Goal: Task Accomplishment & Management: Manage account settings

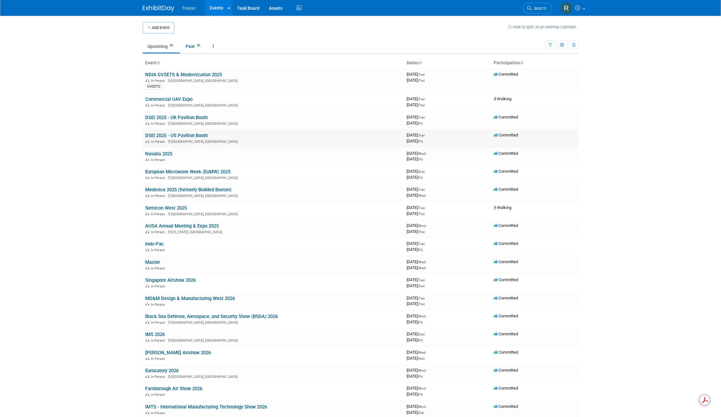
click at [182, 134] on link "DSEI 2025 - US Pavilion Booth" at bounding box center [176, 136] width 62 height 6
click at [191, 118] on link "DSEI 2025 - UK Pavilion Booth" at bounding box center [176, 118] width 62 height 6
click at [182, 134] on link "DSEI 2025 - US Pavilion Booth" at bounding box center [176, 136] width 62 height 6
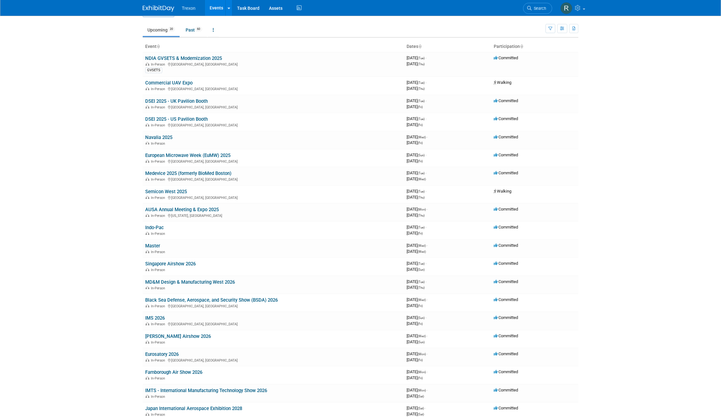
scroll to position [15, 0]
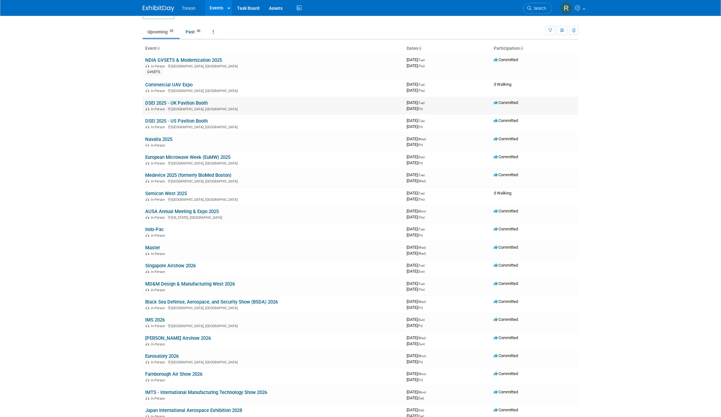
click at [169, 103] on link "DSEI 2025 - UK Pavilion Booth" at bounding box center [176, 103] width 62 height 6
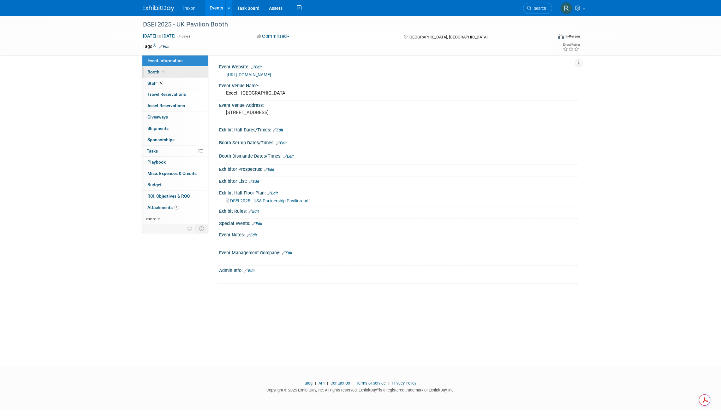
click at [165, 70] on span at bounding box center [164, 71] width 6 height 5
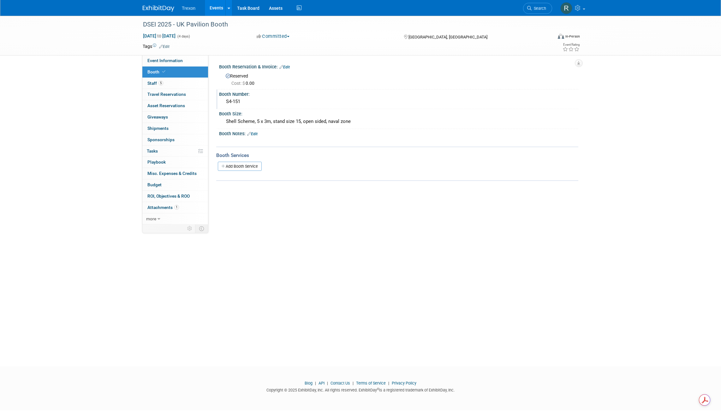
click at [244, 104] on div "S4-151" at bounding box center [399, 102] width 350 height 10
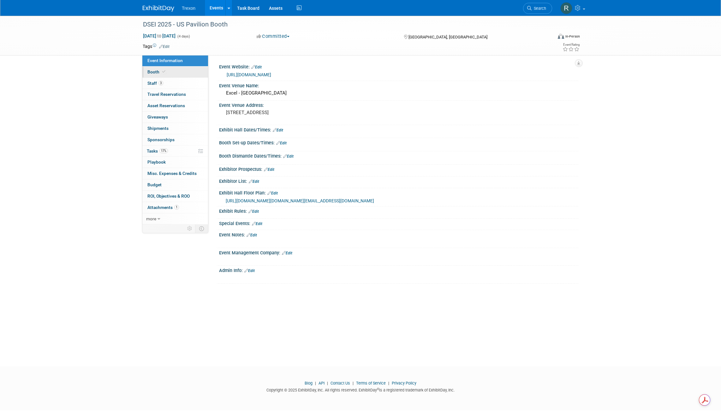
click at [152, 73] on span "Booth" at bounding box center [156, 71] width 19 height 5
click at [155, 75] on link "Booth" at bounding box center [175, 72] width 66 height 11
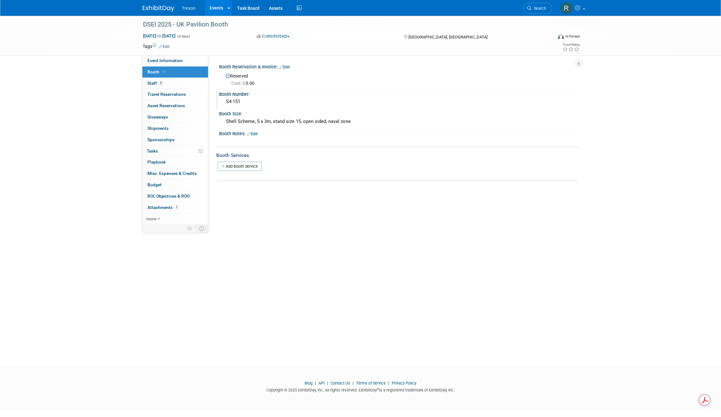
click at [241, 101] on div "S4-151" at bounding box center [399, 102] width 350 height 10
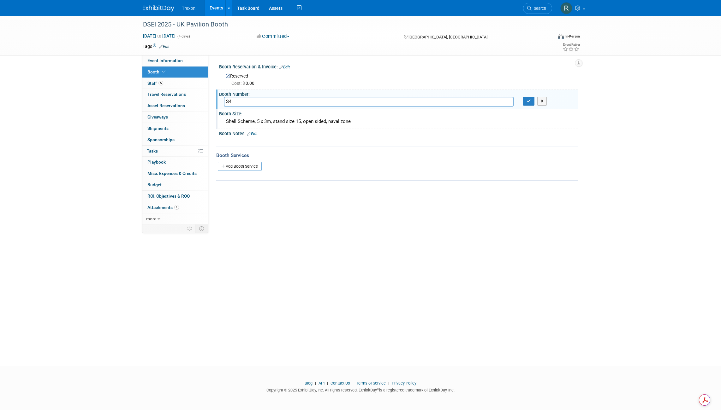
type input "S4"
click at [245, 104] on input "S4" at bounding box center [369, 102] width 290 height 10
type input "S11-101"
click at [527, 103] on icon "button" at bounding box center [528, 101] width 4 height 4
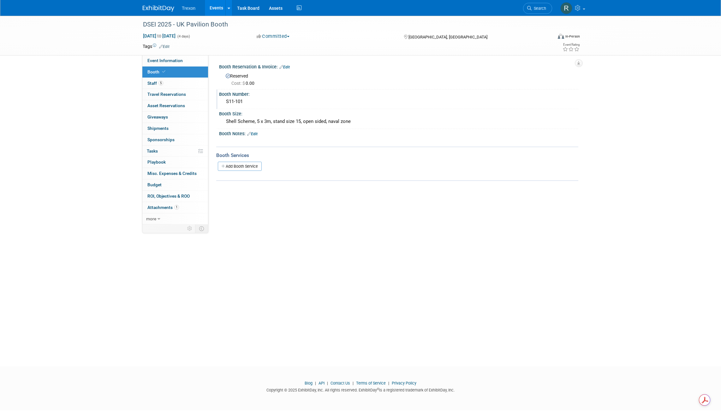
click at [216, 12] on link "Events" at bounding box center [216, 8] width 23 height 16
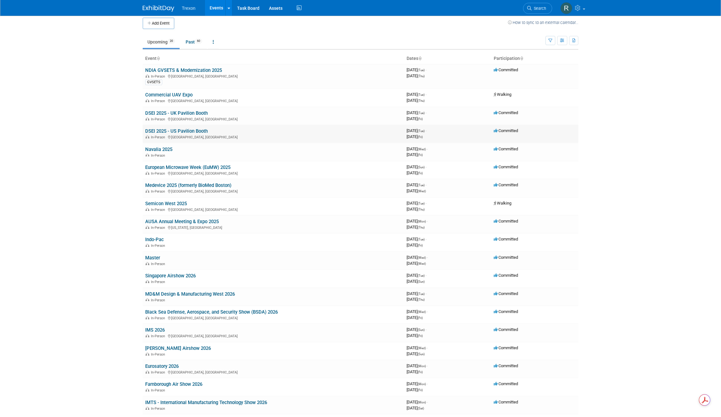
click at [182, 135] on div "In-Person England, United Kingdom" at bounding box center [273, 136] width 256 height 5
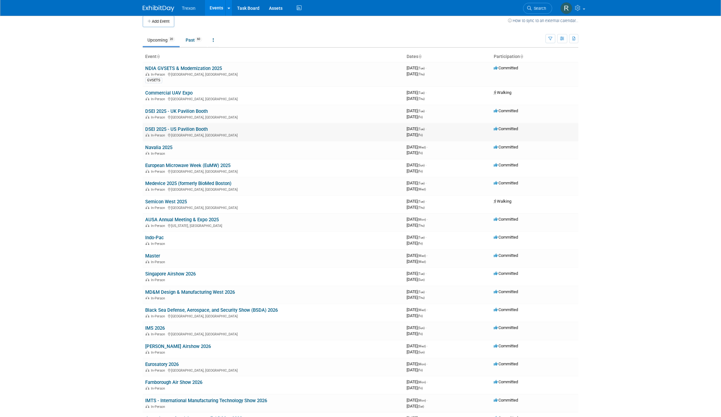
click at [187, 130] on link "DSEI 2025 - US Pavilion Booth" at bounding box center [176, 130] width 62 height 6
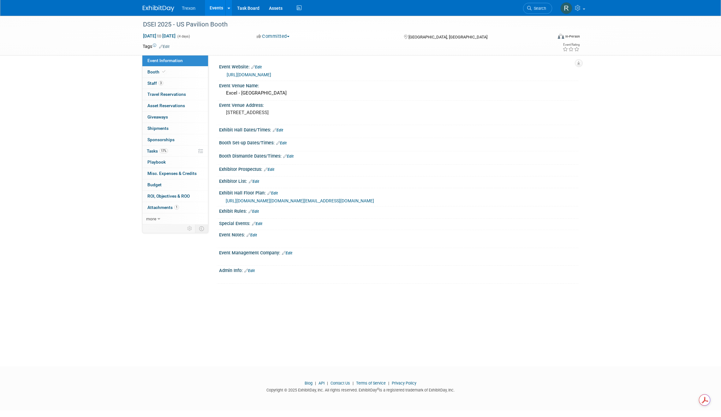
click at [262, 73] on link "https://www.dsei.co.uk/" at bounding box center [249, 74] width 44 height 5
click at [160, 73] on span "Booth" at bounding box center [156, 71] width 19 height 5
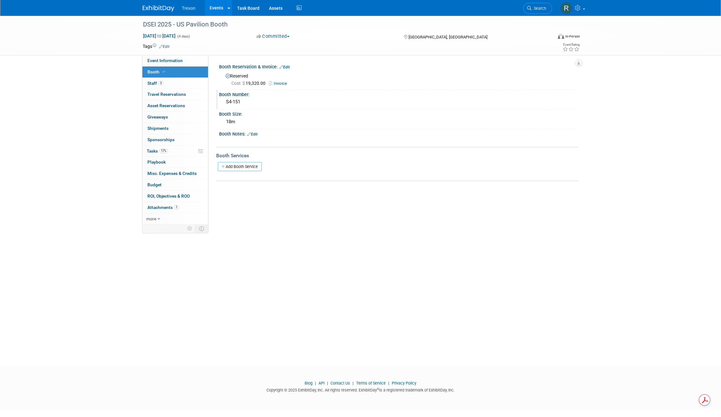
drag, startPoint x: 235, startPoint y: 104, endPoint x: 221, endPoint y: 101, distance: 14.4
click at [221, 101] on div "S4-151" at bounding box center [398, 102] width 359 height 10
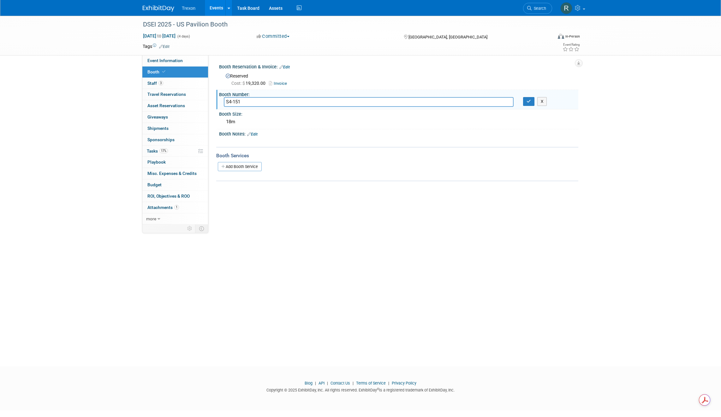
drag, startPoint x: 249, startPoint y: 104, endPoint x: 221, endPoint y: 102, distance: 28.2
click at [221, 102] on div "S4-151" at bounding box center [368, 102] width 299 height 10
click at [160, 63] on span "Event Information" at bounding box center [164, 60] width 35 height 5
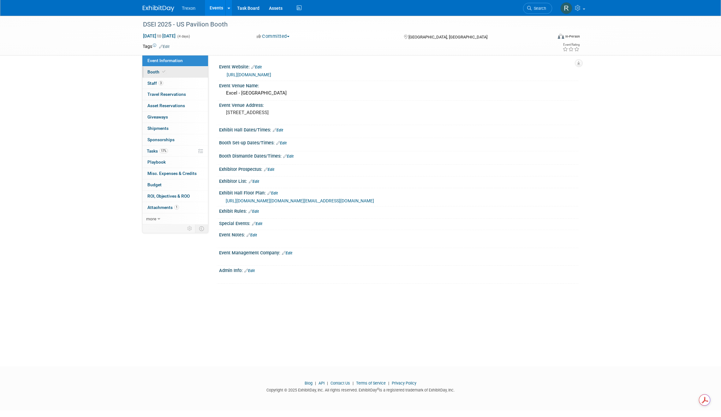
click at [177, 71] on link "Booth" at bounding box center [175, 72] width 66 height 11
